Goal: Share content: Share content

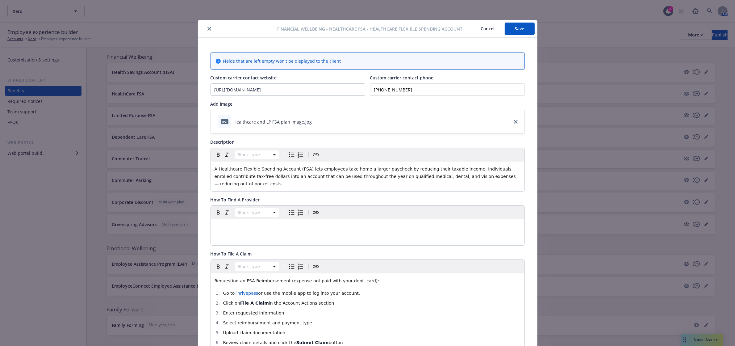
click at [207, 29] on icon "close" at bounding box center [209, 29] width 4 height 4
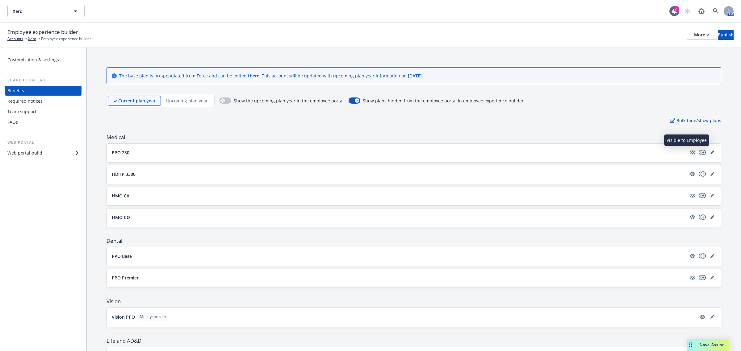
click at [690, 152] on icon "visible" at bounding box center [693, 153] width 6 height 6
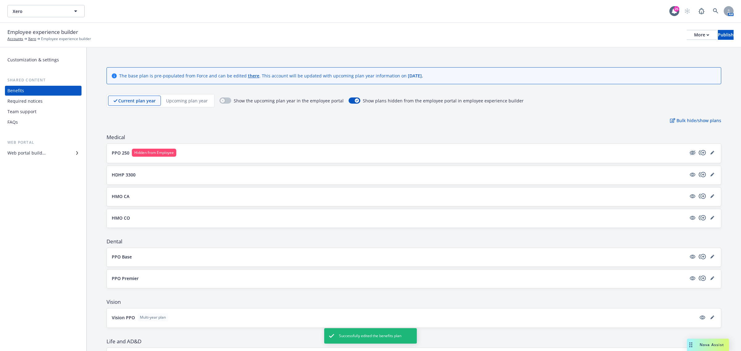
click at [689, 154] on icon "hidden" at bounding box center [692, 152] width 7 height 7
click at [163, 154] on button "PPO 250" at bounding box center [399, 152] width 574 height 6
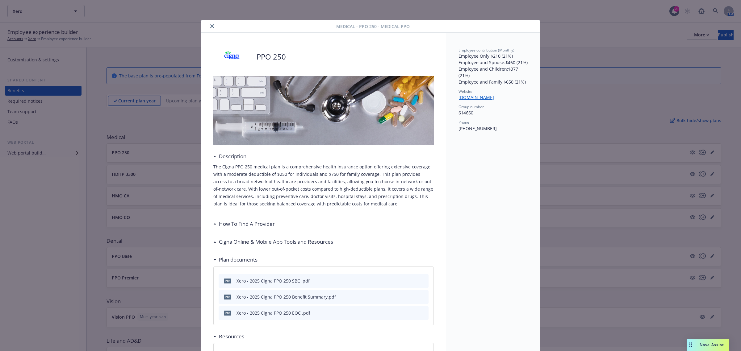
click at [210, 27] on icon "close" at bounding box center [212, 26] width 4 height 4
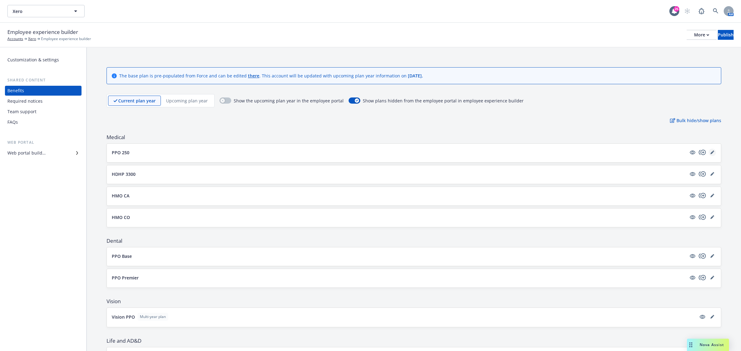
click at [712, 152] on icon "editPencil" at bounding box center [713, 152] width 2 height 2
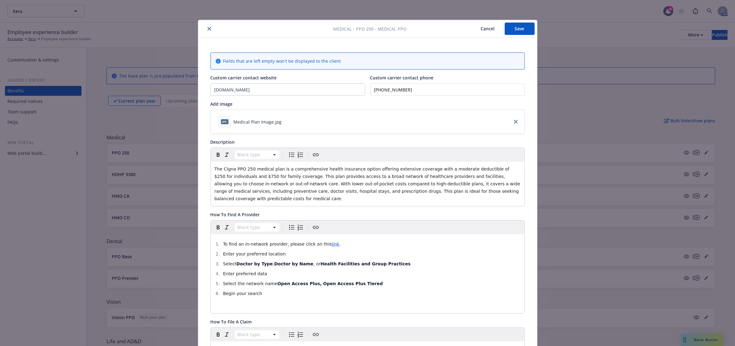
click at [207, 29] on icon "close" at bounding box center [209, 29] width 4 height 4
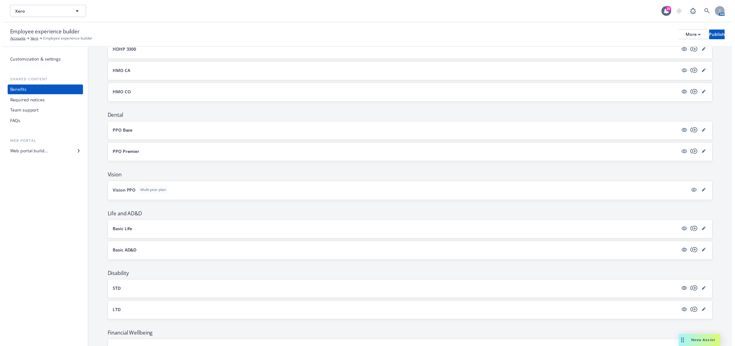
scroll to position [154, 0]
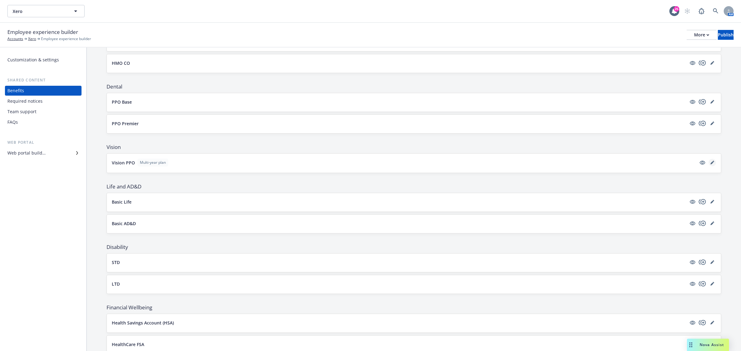
click at [708, 166] on link "editPencil" at bounding box center [711, 162] width 7 height 7
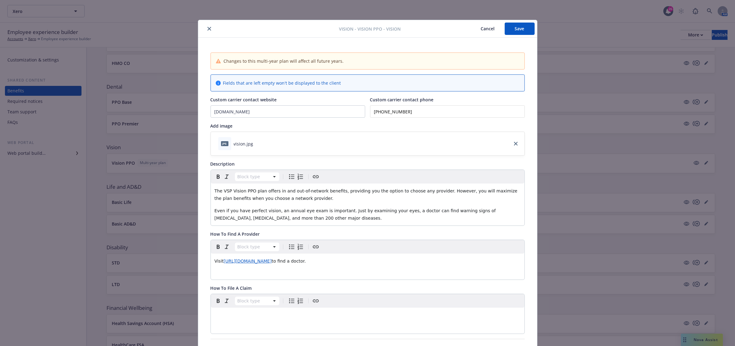
click at [207, 28] on icon "close" at bounding box center [209, 29] width 4 height 4
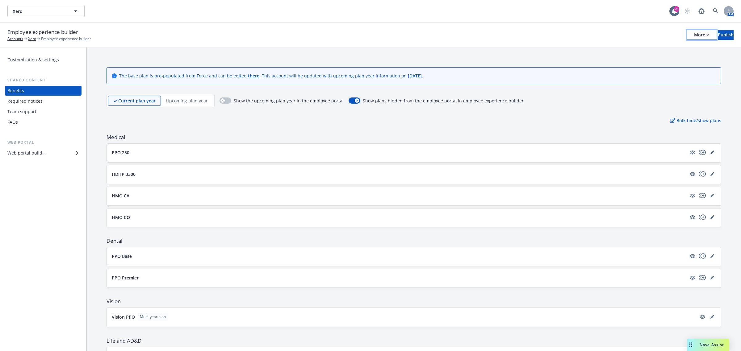
click at [694, 34] on div "More" at bounding box center [701, 34] width 15 height 9
click at [637, 50] on link "Copy preview link" at bounding box center [650, 48] width 91 height 12
